Goal: Task Accomplishment & Management: Manage account settings

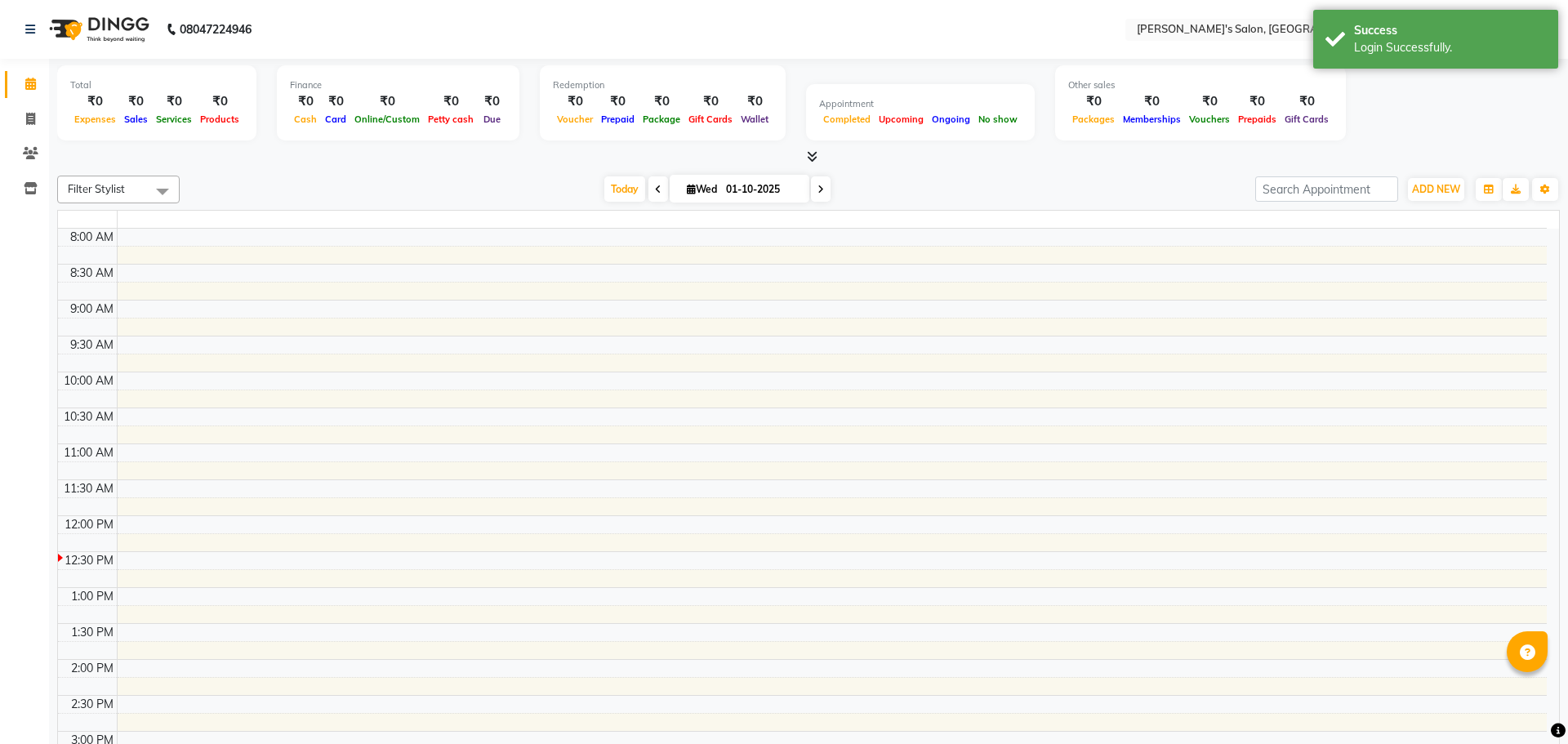
select select "en"
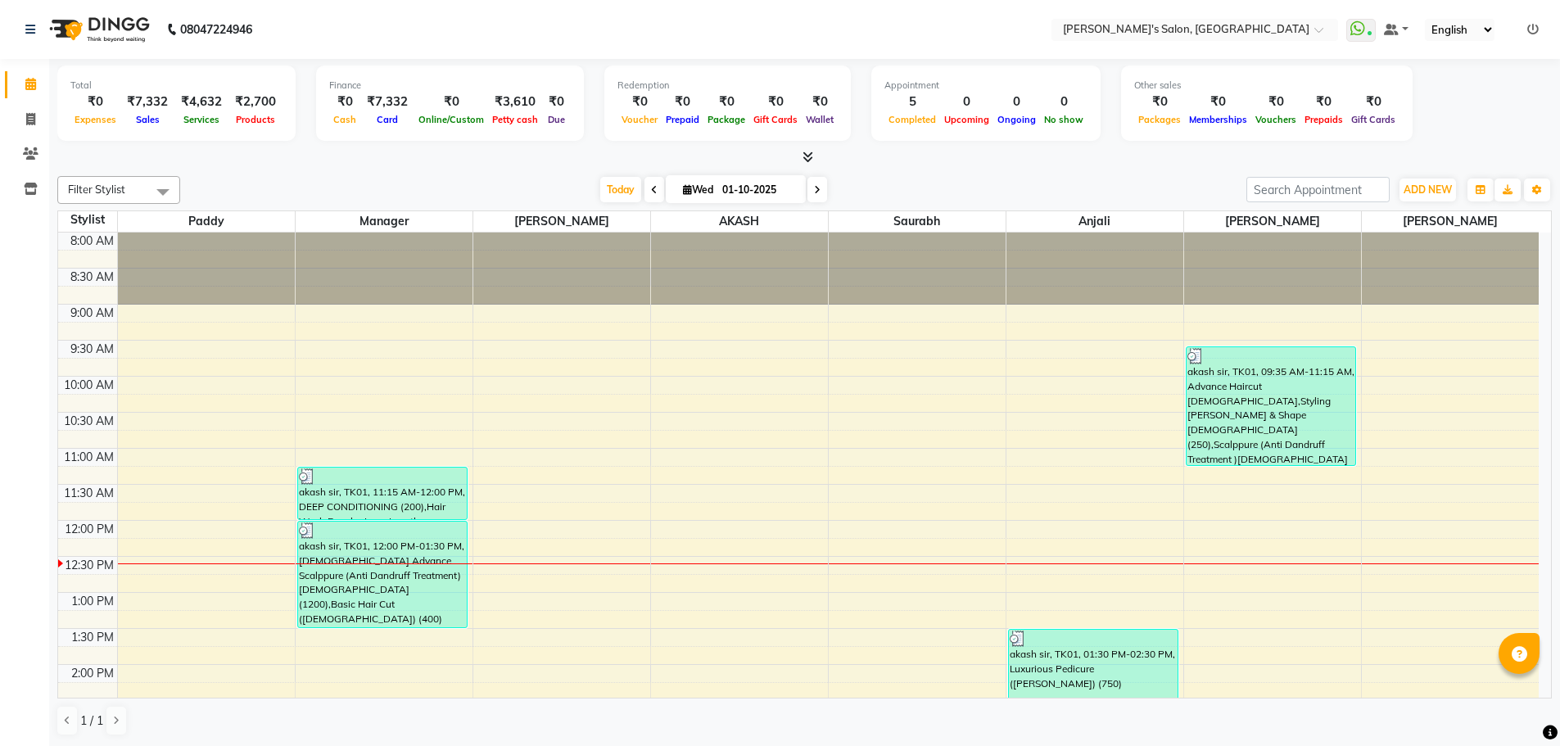
click at [931, 190] on div "[DATE] [DATE]" at bounding box center [713, 190] width 1050 height 25
click at [406, 185] on div "[DATE] [DATE]" at bounding box center [713, 190] width 1050 height 25
click at [408, 176] on div "Filter Stylist Select All AKASH ANIL KONDHAMANGALE Anjali Manager [PERSON_NAME]…" at bounding box center [804, 190] width 1495 height 28
click at [1016, 174] on div "Filter Stylist Select All AKASH ANIL KONDHAMANGALE Anjali Manager [PERSON_NAME]…" at bounding box center [804, 456] width 1495 height 573
click at [1535, 32] on icon at bounding box center [1533, 29] width 11 height 11
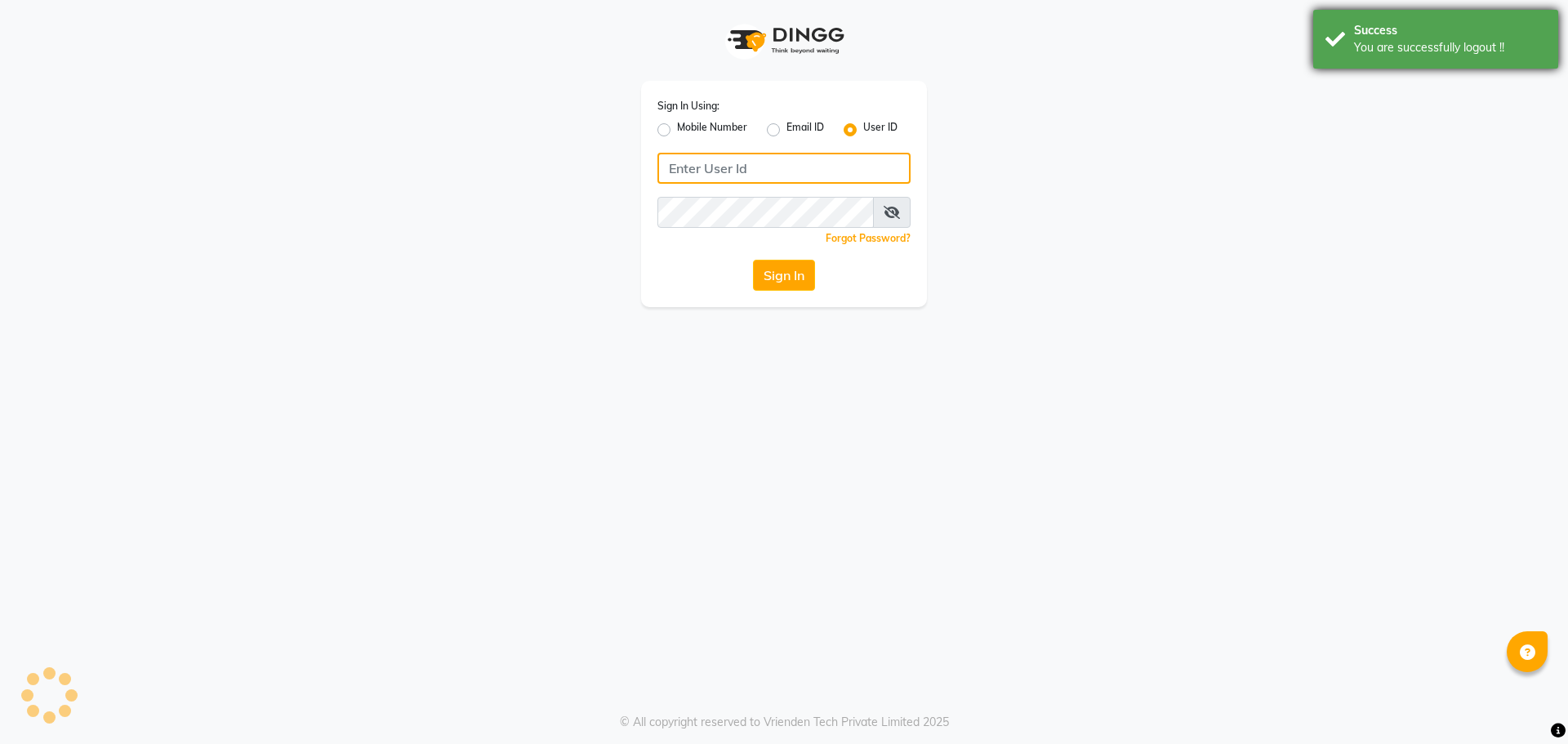
type input "8279543673"
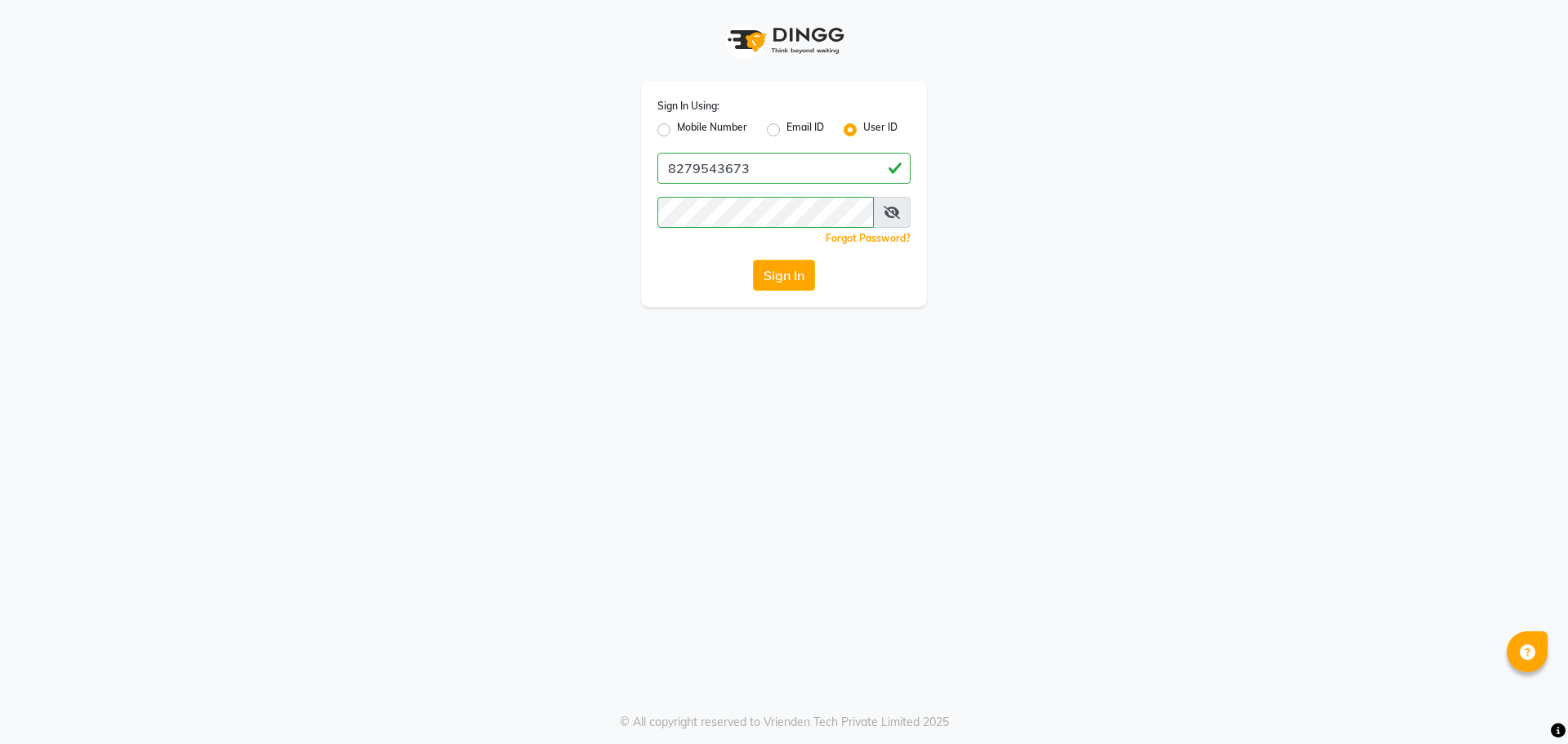
drag, startPoint x: 665, startPoint y: 130, endPoint x: 749, endPoint y: 151, distance: 86.6
click at [677, 130] on label "Mobile Number" at bounding box center [712, 130] width 70 height 20
click at [677, 130] on input "Mobile Number" at bounding box center [682, 125] width 11 height 11
radio input "true"
radio input "false"
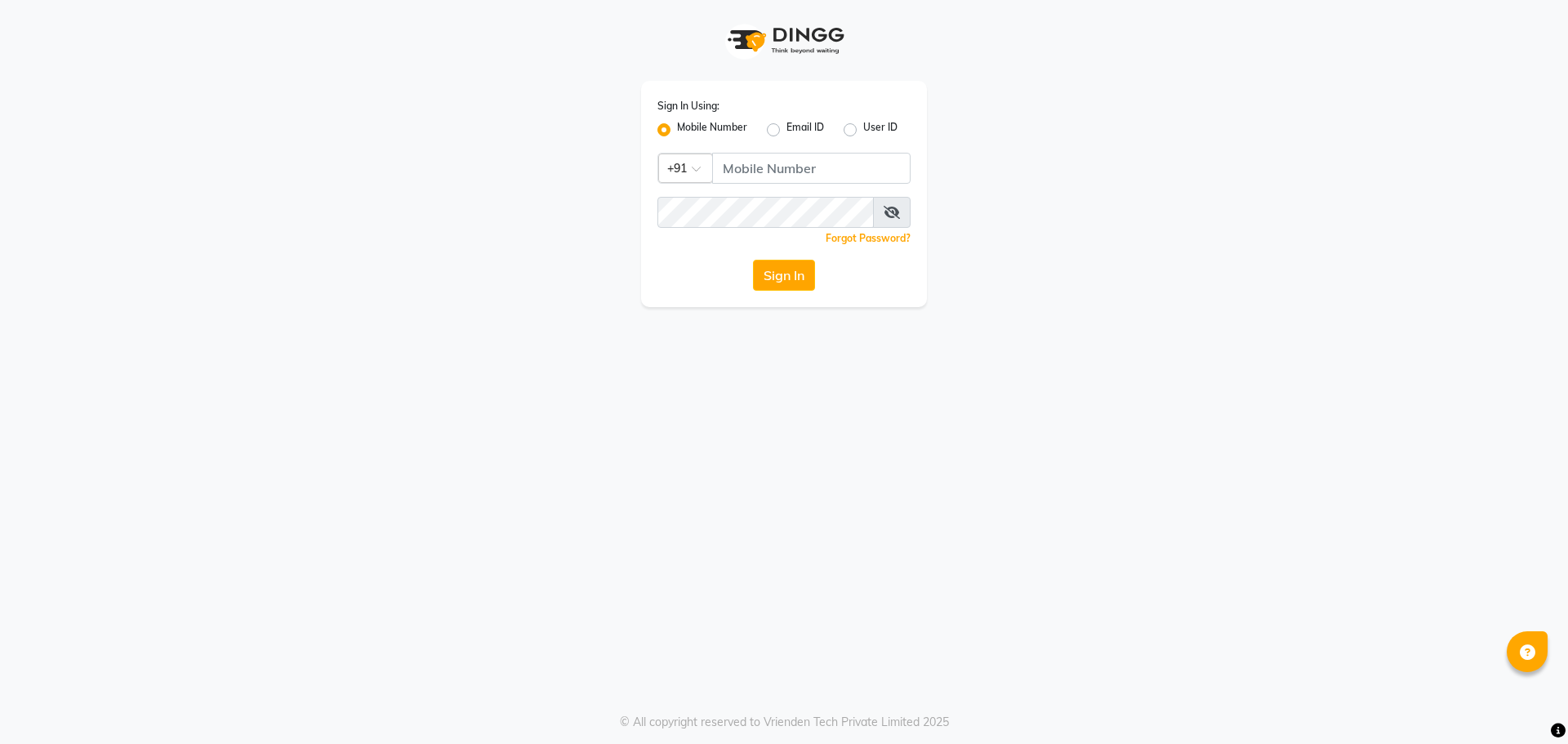
click at [767, 152] on div "Sign In Using: Mobile Number Email ID User ID Country Code × +91 Remember me Fo…" at bounding box center [784, 193] width 286 height 226
click at [770, 158] on input "Username" at bounding box center [810, 168] width 198 height 31
type input "7888059666"
click at [753, 259] on button "Sign In" at bounding box center [784, 274] width 62 height 31
